Goal: Task Accomplishment & Management: Complete application form

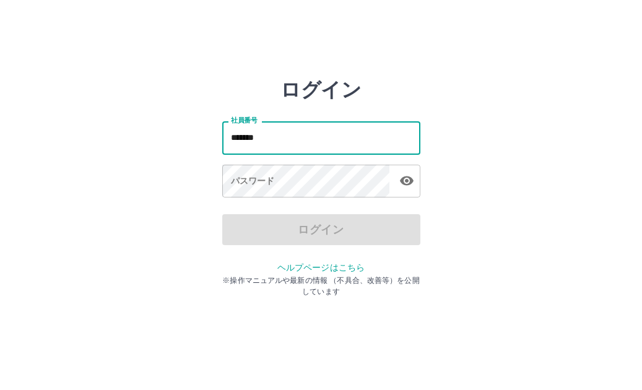
type input "*******"
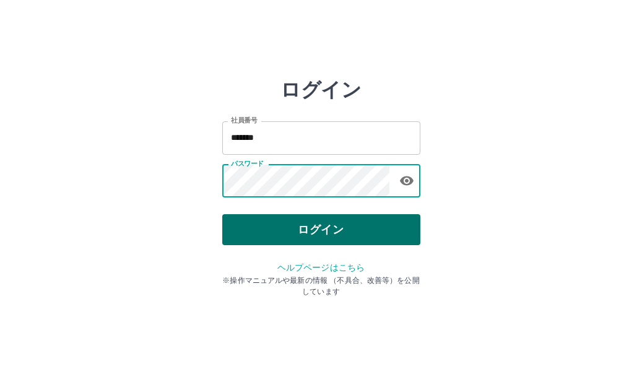
click at [313, 235] on button "ログイン" at bounding box center [321, 229] width 198 height 31
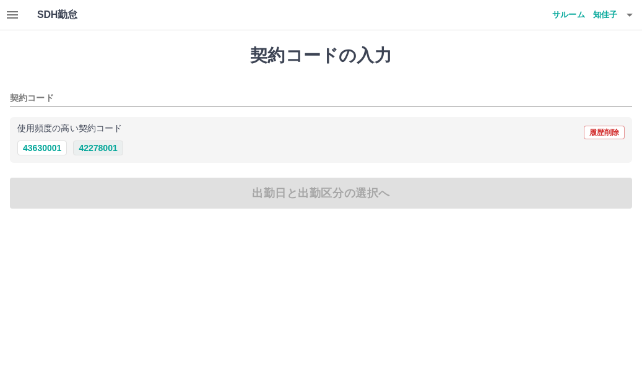
click at [114, 150] on button "42278001" at bounding box center [98, 147] width 50 height 15
type input "********"
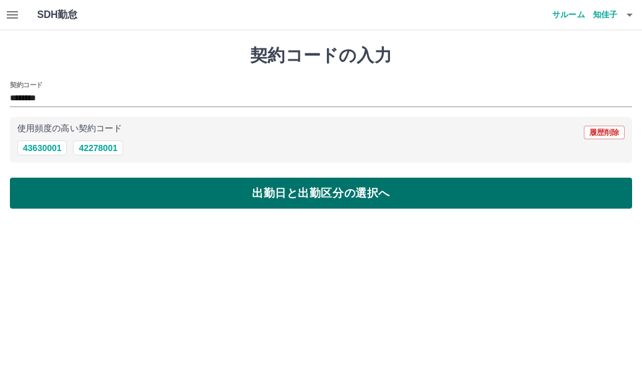
click at [132, 191] on button "出勤日と出勤区分の選択へ" at bounding box center [321, 193] width 622 height 31
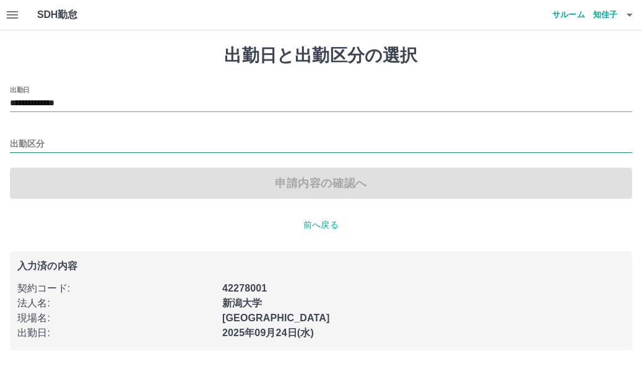
click at [34, 147] on input "出勤区分" at bounding box center [321, 144] width 622 height 15
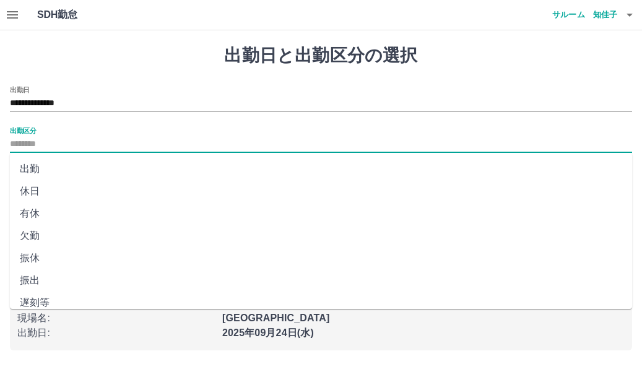
click at [31, 168] on li "出勤" at bounding box center [321, 169] width 622 height 22
type input "**"
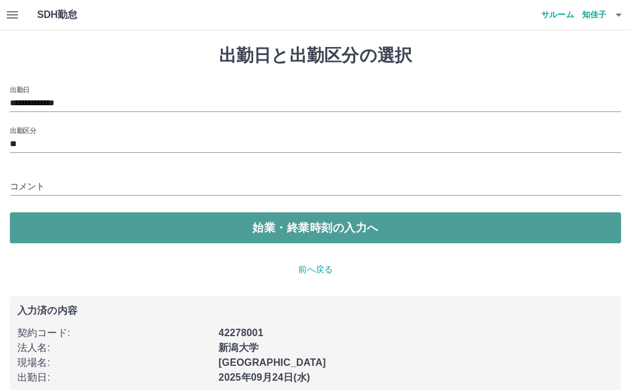
click at [35, 223] on button "始業・終業時刻の入力へ" at bounding box center [315, 227] width 611 height 31
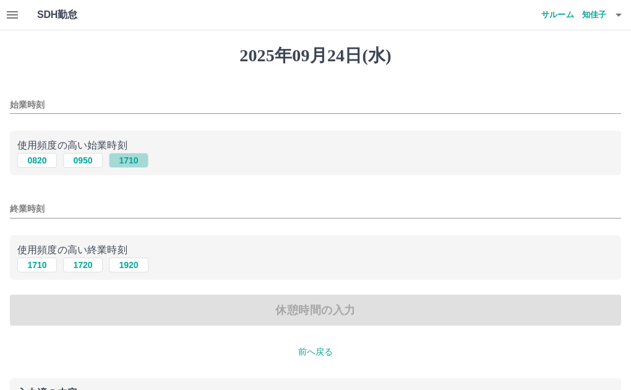
click at [126, 161] on button "1710" at bounding box center [129, 160] width 40 height 15
type input "****"
click at [77, 208] on input "終業時刻" at bounding box center [315, 209] width 611 height 18
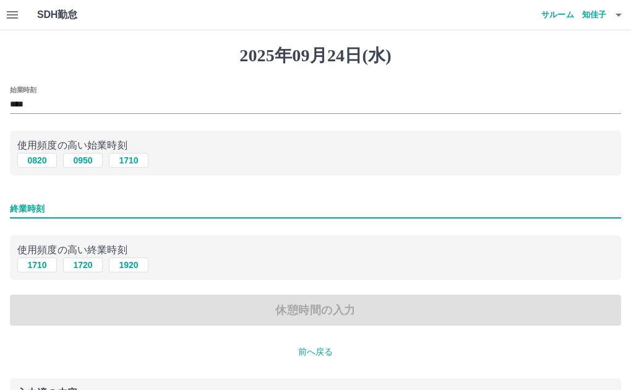
click at [196, 272] on div "1710 1720 1920" at bounding box center [315, 264] width 596 height 15
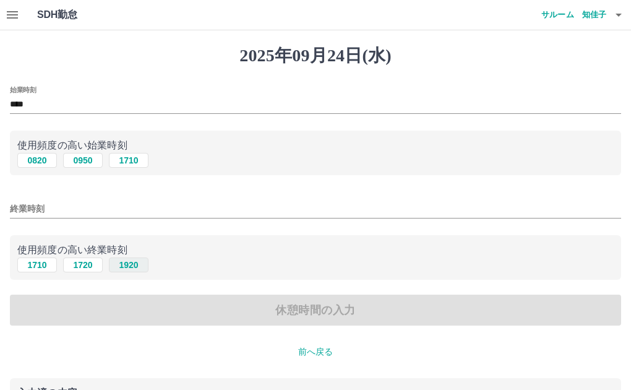
click at [134, 267] on button "1920" at bounding box center [129, 264] width 40 height 15
type input "****"
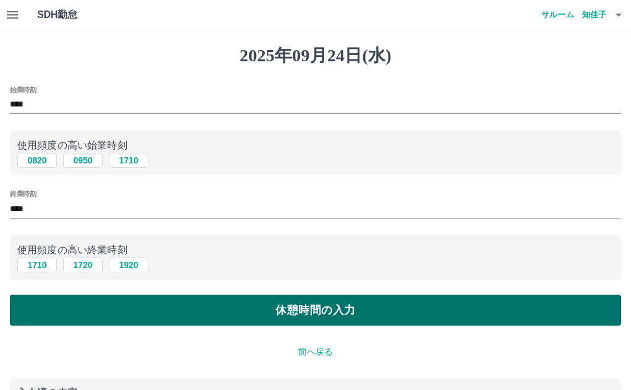
click at [274, 315] on button "休憩時間の入力" at bounding box center [315, 310] width 611 height 31
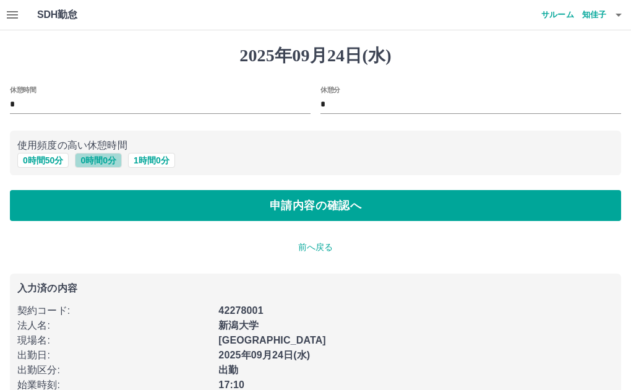
click at [102, 164] on button "0 時間 0 分" at bounding box center [98, 160] width 47 height 15
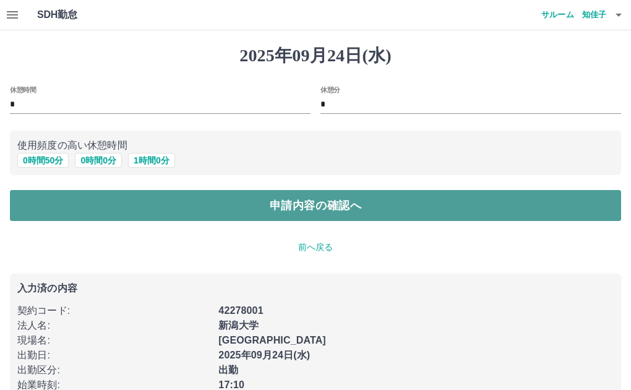
click at [165, 203] on button "申請内容の確認へ" at bounding box center [315, 205] width 611 height 31
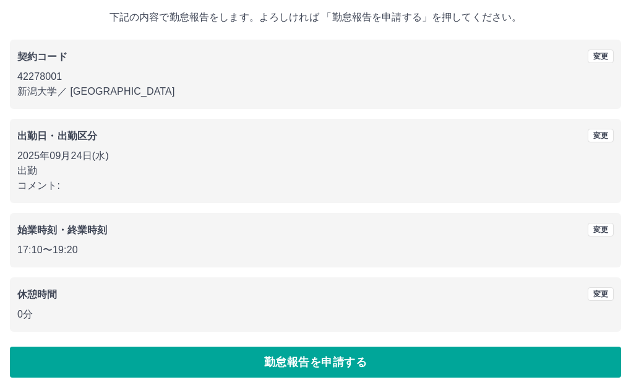
scroll to position [74, 0]
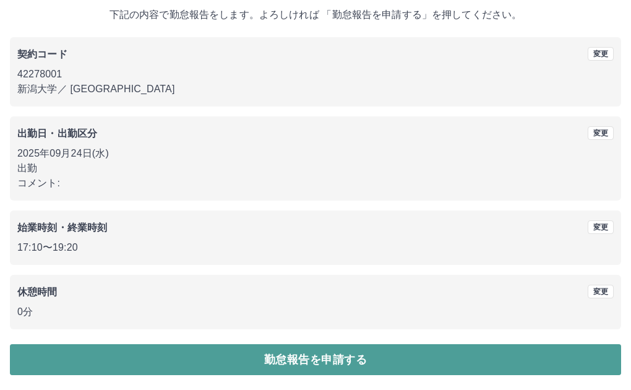
click at [243, 369] on button "勤怠報告を申請する" at bounding box center [315, 359] width 611 height 31
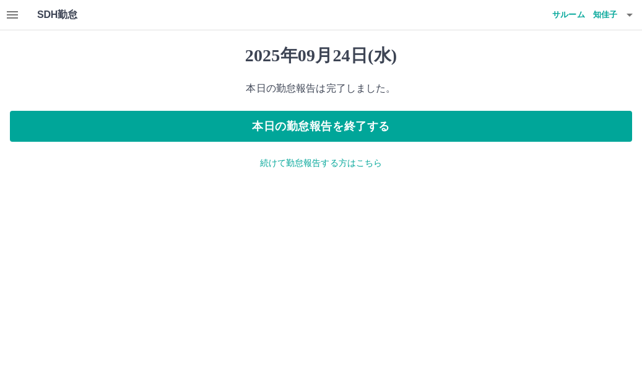
click at [12, 17] on icon "button" at bounding box center [12, 14] width 11 height 7
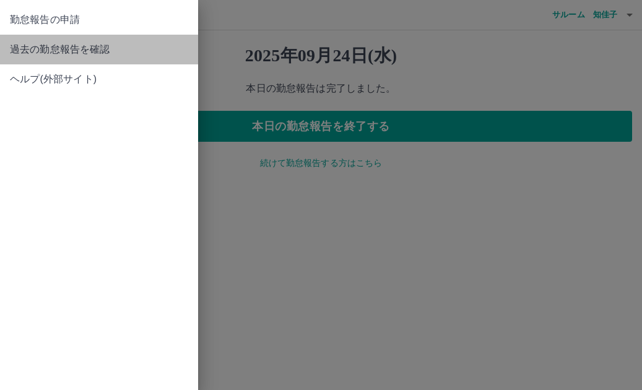
click at [19, 46] on span "過去の勤怠報告を確認" at bounding box center [99, 49] width 178 height 15
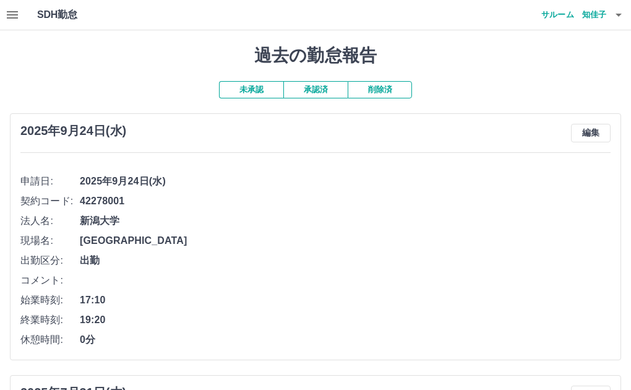
click at [243, 92] on button "未承認" at bounding box center [251, 89] width 64 height 17
click at [312, 92] on button "承認済" at bounding box center [315, 89] width 64 height 17
click at [15, 19] on icon "button" at bounding box center [12, 14] width 11 height 7
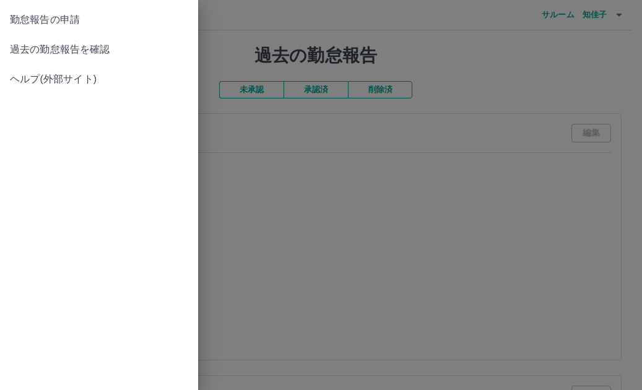
click at [36, 51] on span "過去の勤怠報告を確認" at bounding box center [99, 49] width 178 height 15
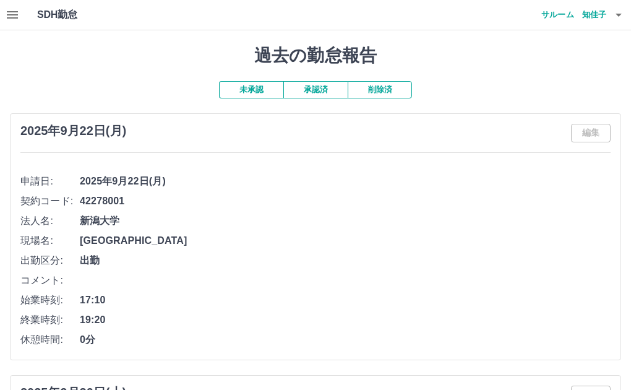
click at [249, 87] on button "未承認" at bounding box center [251, 89] width 64 height 17
click at [588, 17] on h4 "サルーム　知佳子" at bounding box center [569, 15] width 74 height 30
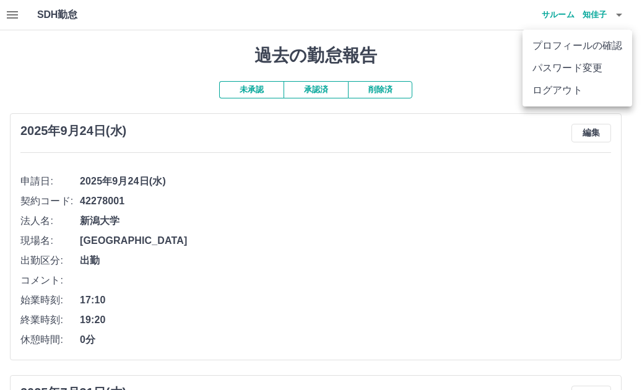
click at [575, 87] on li "ログアウト" at bounding box center [577, 90] width 110 height 22
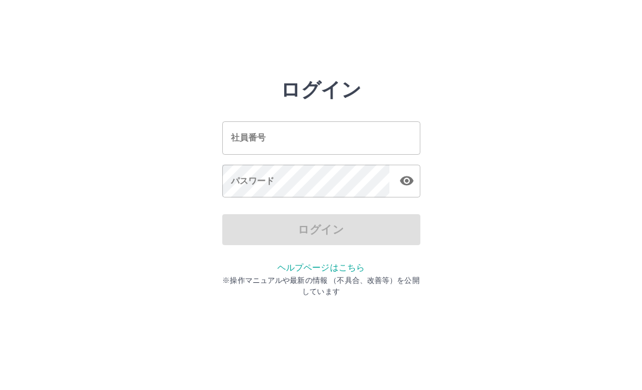
click at [248, 139] on input "社員番号" at bounding box center [321, 137] width 198 height 33
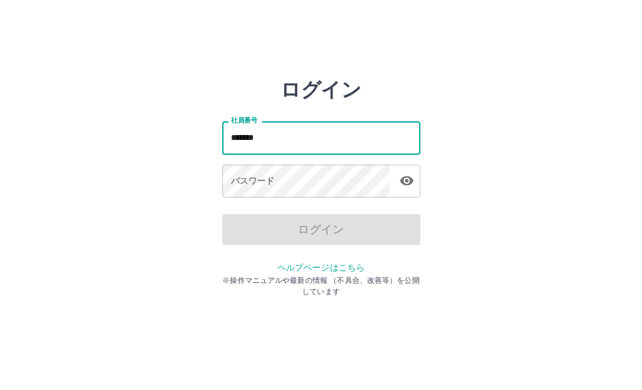
type input "*******"
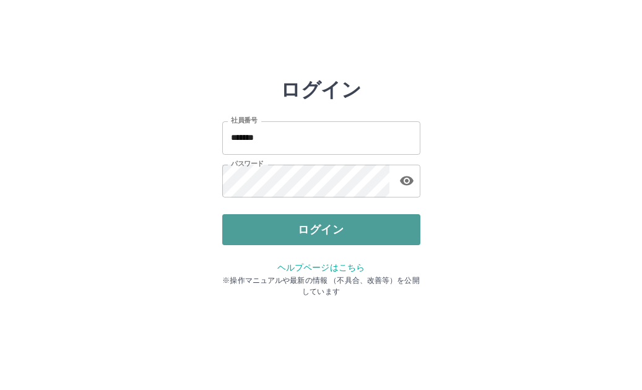
click at [303, 223] on button "ログイン" at bounding box center [321, 229] width 198 height 31
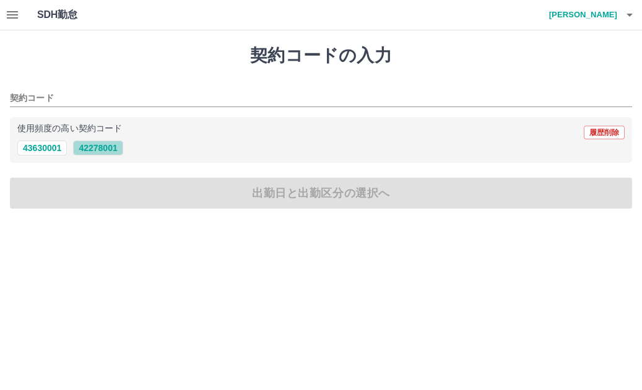
click at [116, 147] on button "42278001" at bounding box center [98, 147] width 50 height 15
type input "********"
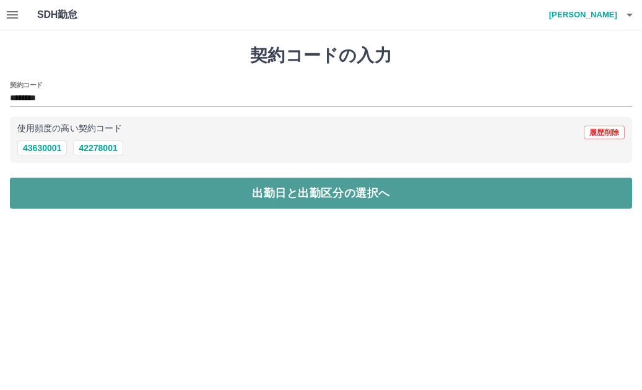
click at [262, 192] on button "出勤日と出勤区分の選択へ" at bounding box center [321, 193] width 622 height 31
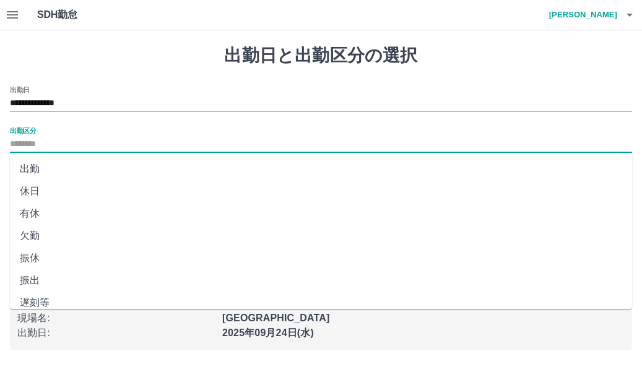
click at [90, 145] on input "出勤区分" at bounding box center [321, 144] width 622 height 15
click at [33, 165] on li "出勤" at bounding box center [321, 169] width 622 height 22
type input "**"
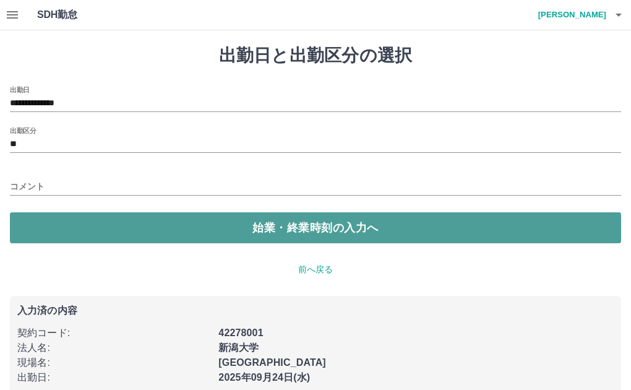
click at [145, 224] on button "始業・終業時刻の入力へ" at bounding box center [315, 227] width 611 height 31
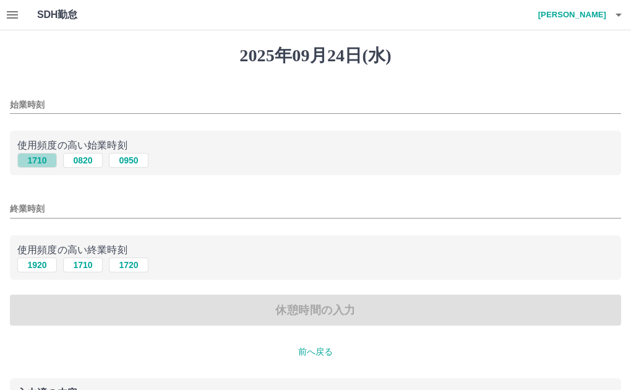
click at [45, 165] on button "1710" at bounding box center [37, 160] width 40 height 15
type input "****"
click at [45, 265] on button "1920" at bounding box center [37, 264] width 40 height 15
type input "****"
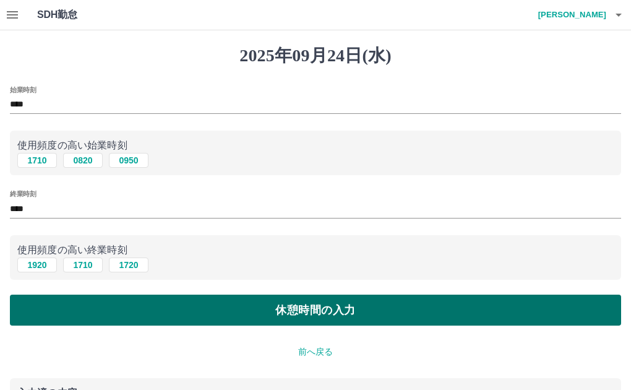
click at [272, 302] on button "休憩時間の入力" at bounding box center [315, 310] width 611 height 31
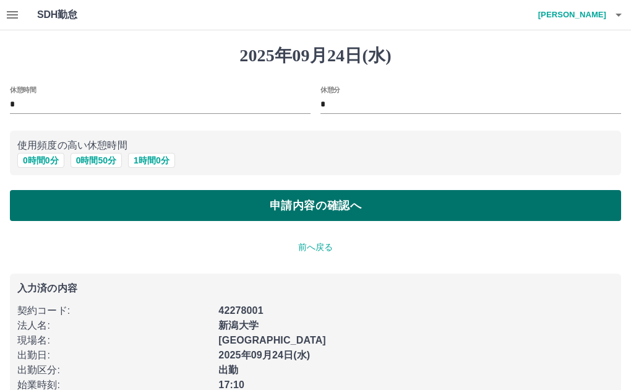
click at [175, 208] on button "申請内容の確認へ" at bounding box center [315, 205] width 611 height 31
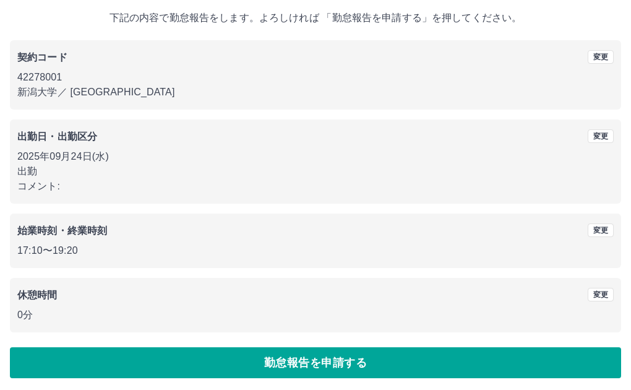
scroll to position [74, 0]
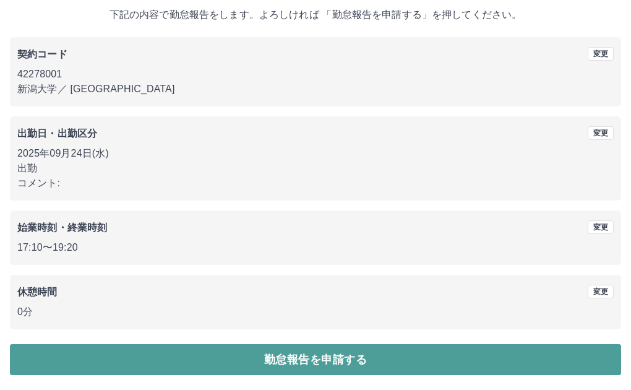
click at [278, 350] on button "勤怠報告を申請する" at bounding box center [315, 359] width 611 height 31
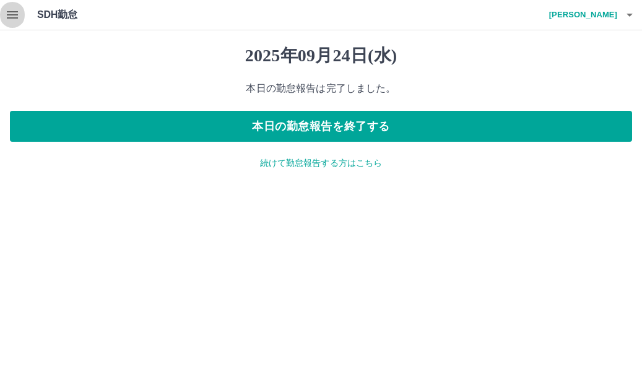
click at [22, 11] on button "button" at bounding box center [12, 15] width 25 height 30
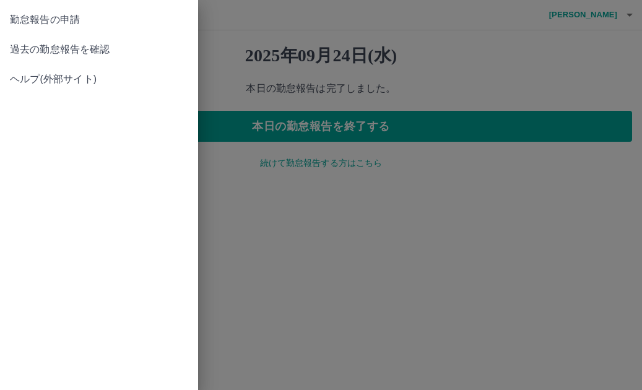
click at [34, 42] on span "過去の勤怠報告を確認" at bounding box center [99, 49] width 178 height 15
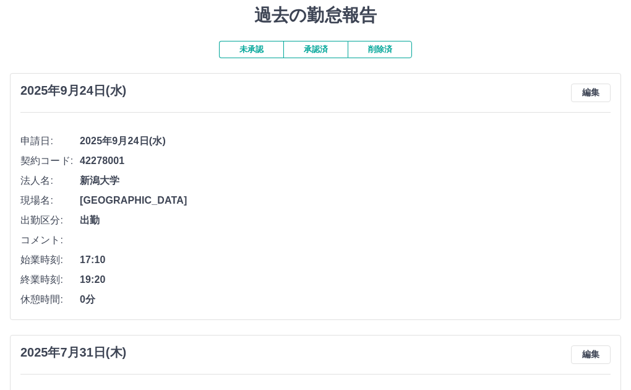
scroll to position [62, 0]
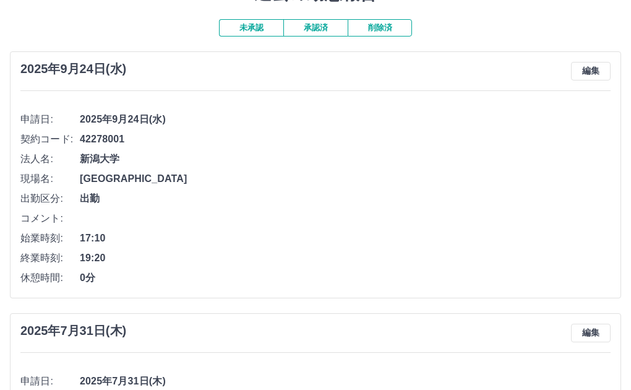
click at [318, 27] on button "承認済" at bounding box center [315, 27] width 64 height 17
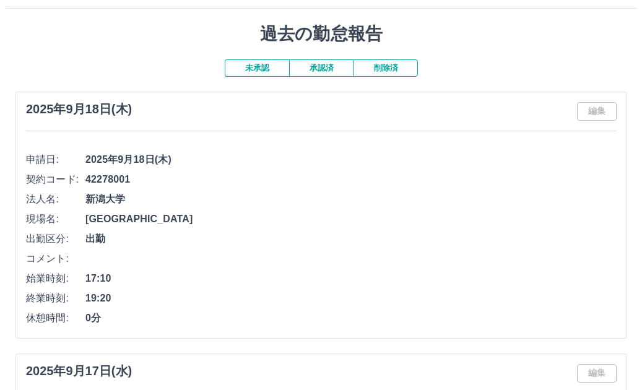
scroll to position [0, 0]
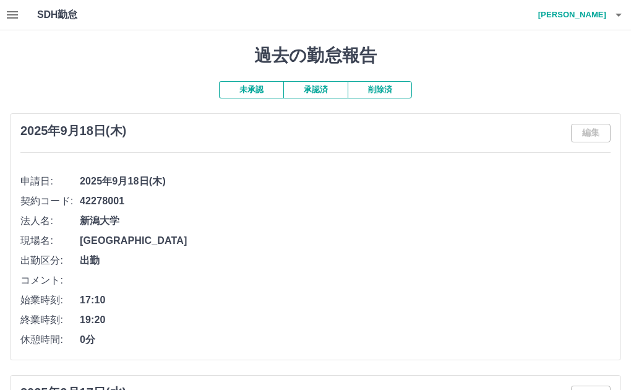
click at [609, 17] on button "button" at bounding box center [618, 15] width 25 height 30
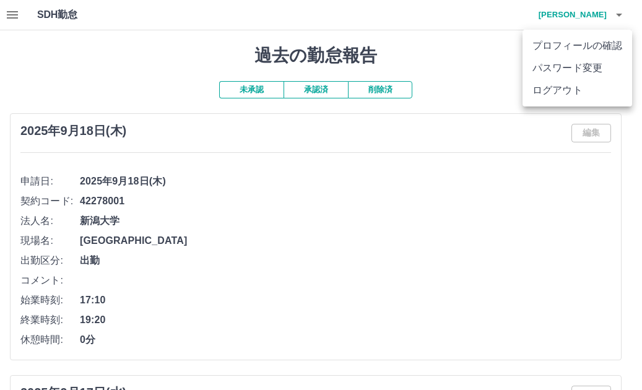
click at [567, 90] on li "ログアウト" at bounding box center [577, 90] width 110 height 22
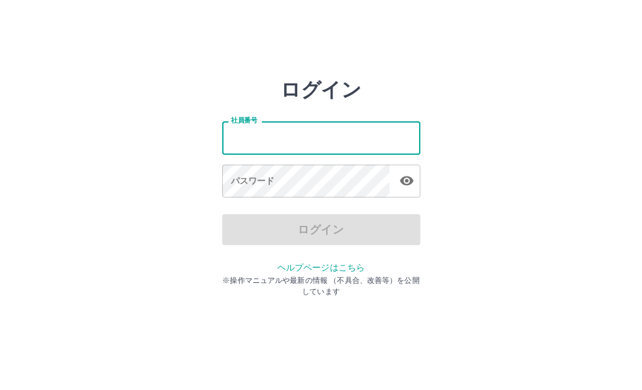
click at [263, 140] on input "社員番号" at bounding box center [321, 137] width 198 height 33
type input "*******"
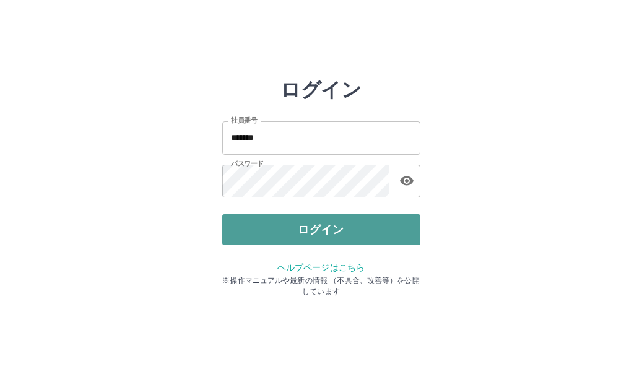
click at [269, 230] on button "ログイン" at bounding box center [321, 229] width 198 height 31
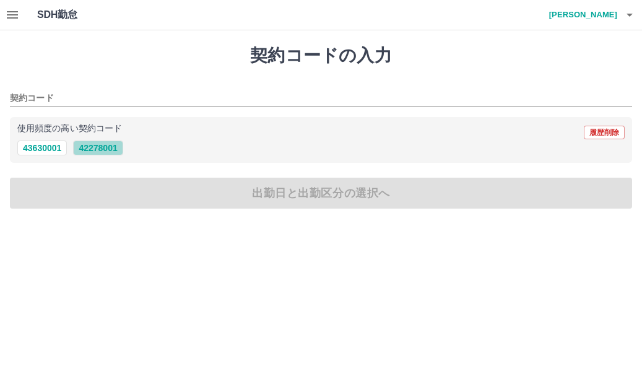
click at [100, 150] on button "42278001" at bounding box center [98, 147] width 50 height 15
type input "********"
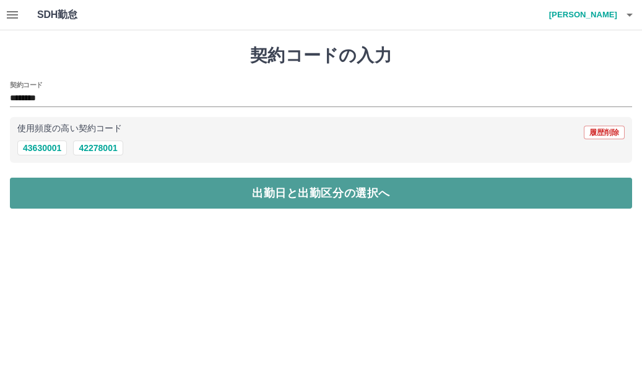
click at [119, 197] on button "出勤日と出勤区分の選択へ" at bounding box center [321, 193] width 622 height 31
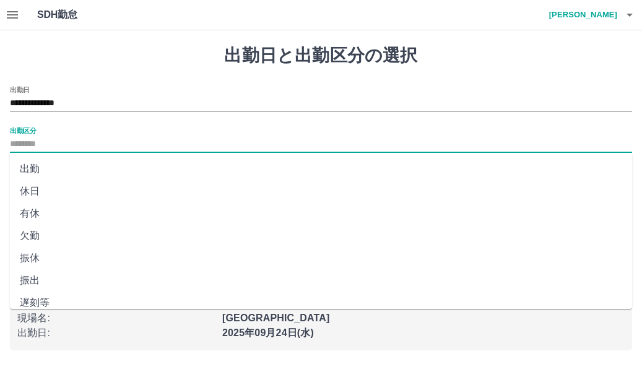
click at [24, 144] on input "出勤区分" at bounding box center [321, 144] width 622 height 15
click at [20, 166] on li "出勤" at bounding box center [321, 169] width 622 height 22
type input "**"
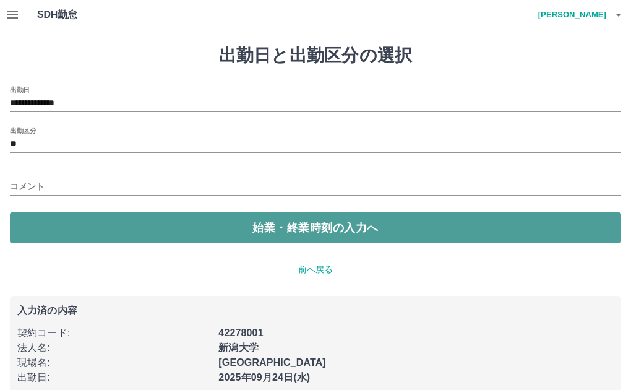
click at [95, 223] on button "始業・終業時刻の入力へ" at bounding box center [315, 227] width 611 height 31
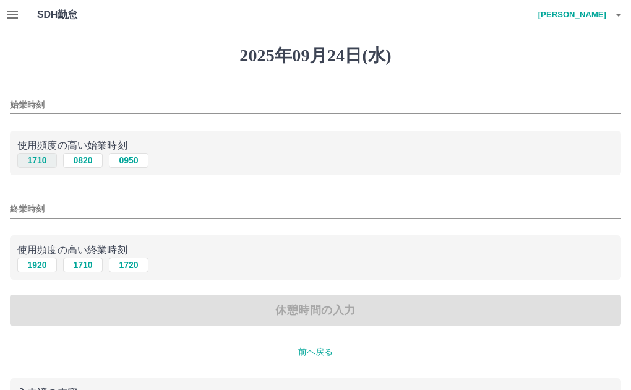
click at [34, 161] on button "1710" at bounding box center [37, 160] width 40 height 15
type input "****"
click at [36, 264] on button "1920" at bounding box center [37, 264] width 40 height 15
type input "****"
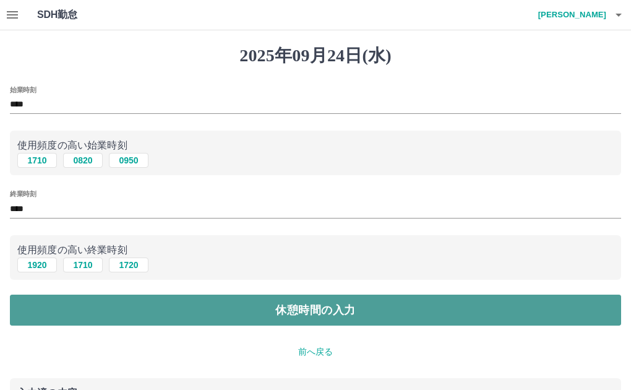
click at [110, 311] on button "休憩時間の入力" at bounding box center [315, 310] width 611 height 31
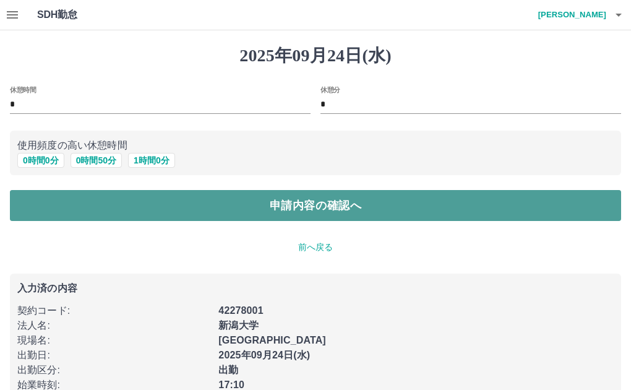
click at [181, 198] on button "申請内容の確認へ" at bounding box center [315, 205] width 611 height 31
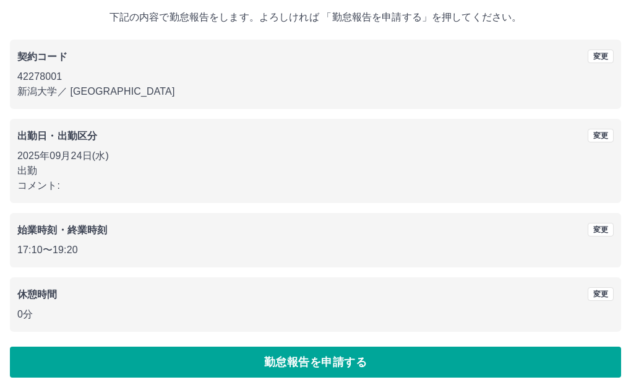
scroll to position [74, 0]
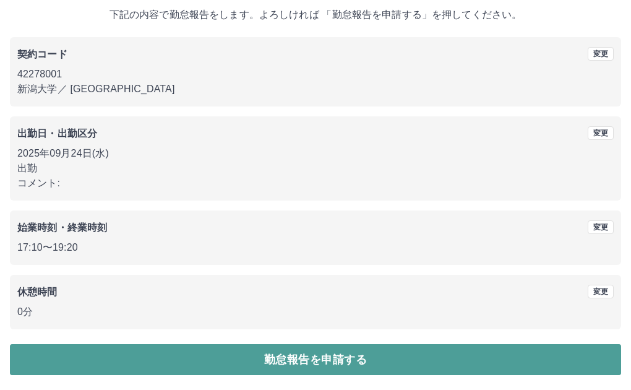
click at [282, 358] on button "勤怠報告を申請する" at bounding box center [315, 359] width 611 height 31
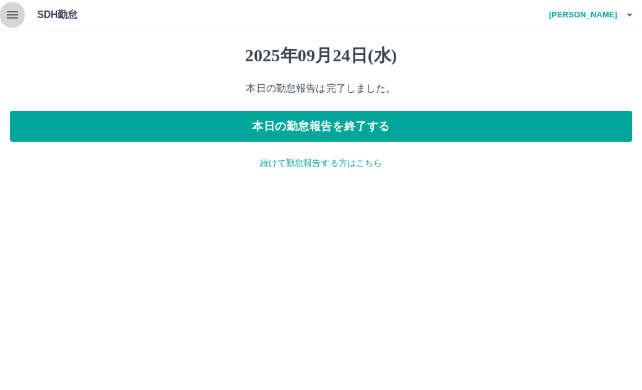
click at [9, 16] on icon "button" at bounding box center [12, 14] width 15 height 15
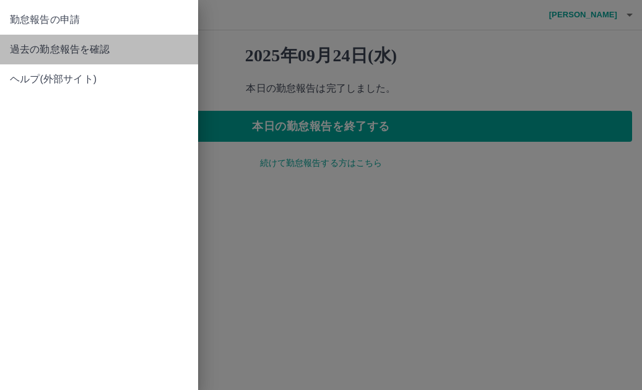
click at [51, 45] on span "過去の勤怠報告を確認" at bounding box center [99, 49] width 178 height 15
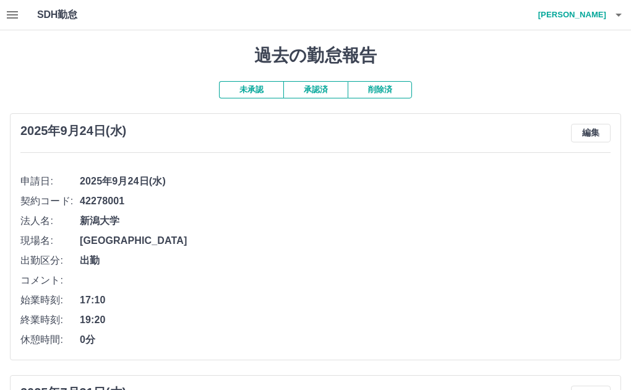
click at [312, 92] on button "承認済" at bounding box center [315, 89] width 64 height 17
click at [241, 90] on button "未承認" at bounding box center [251, 89] width 64 height 17
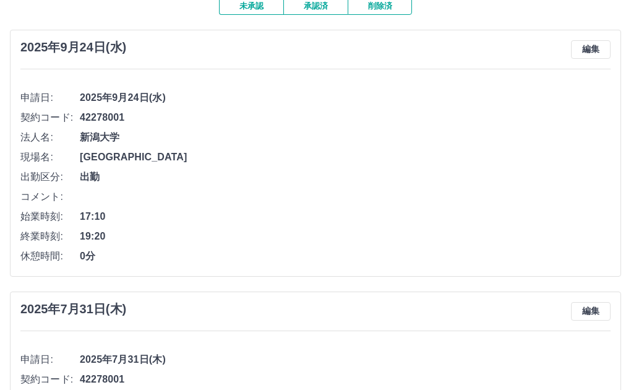
scroll to position [62, 0]
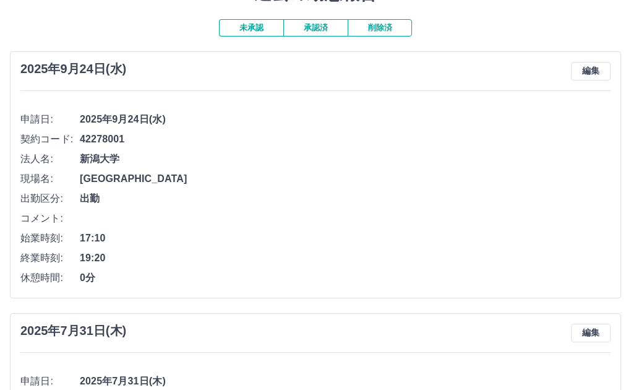
click at [314, 28] on button "承認済" at bounding box center [315, 27] width 64 height 17
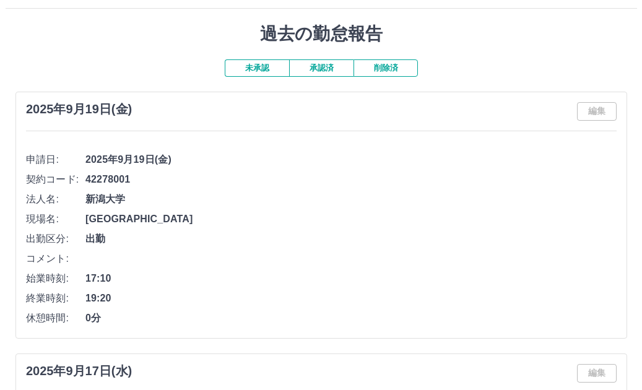
scroll to position [0, 0]
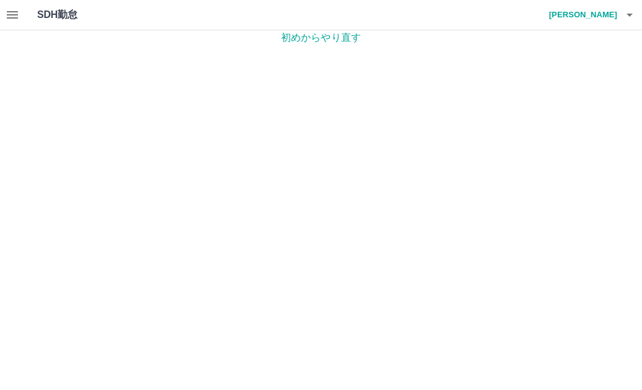
click at [631, 14] on icon "button" at bounding box center [629, 15] width 6 height 3
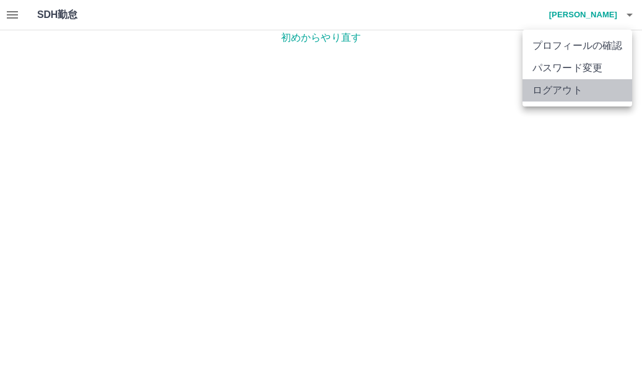
click at [585, 86] on li "ログアウト" at bounding box center [577, 90] width 110 height 22
